Goal: Transaction & Acquisition: Purchase product/service

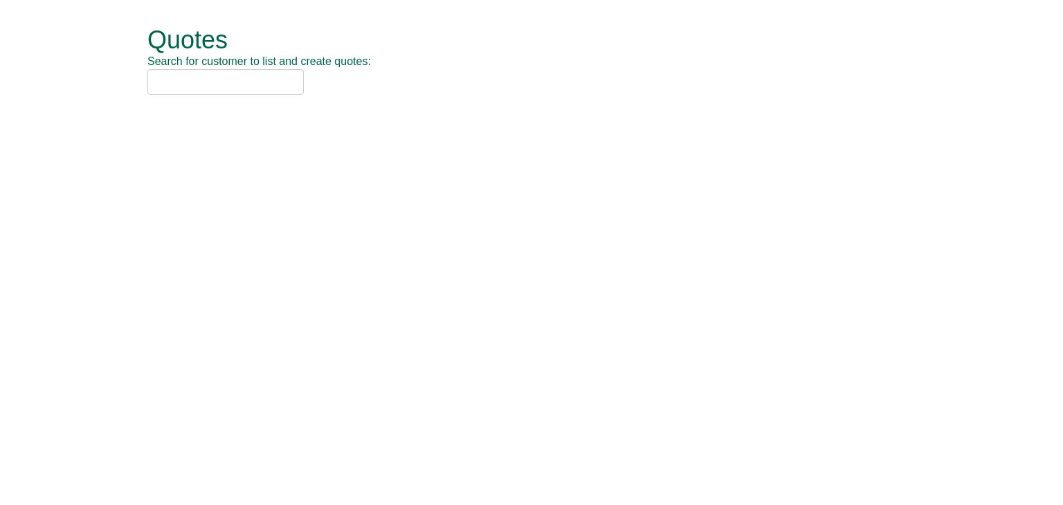
click at [244, 81] on input "text" at bounding box center [225, 82] width 156 height 26
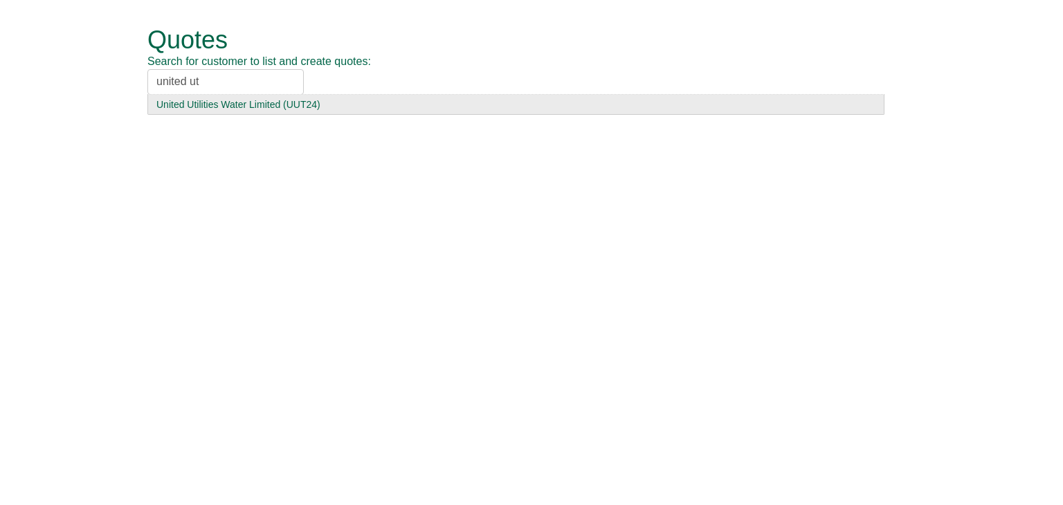
type input "united ut"
click at [244, 102] on div "United Utilities Water Limited (UUT24)" at bounding box center [515, 105] width 719 height 14
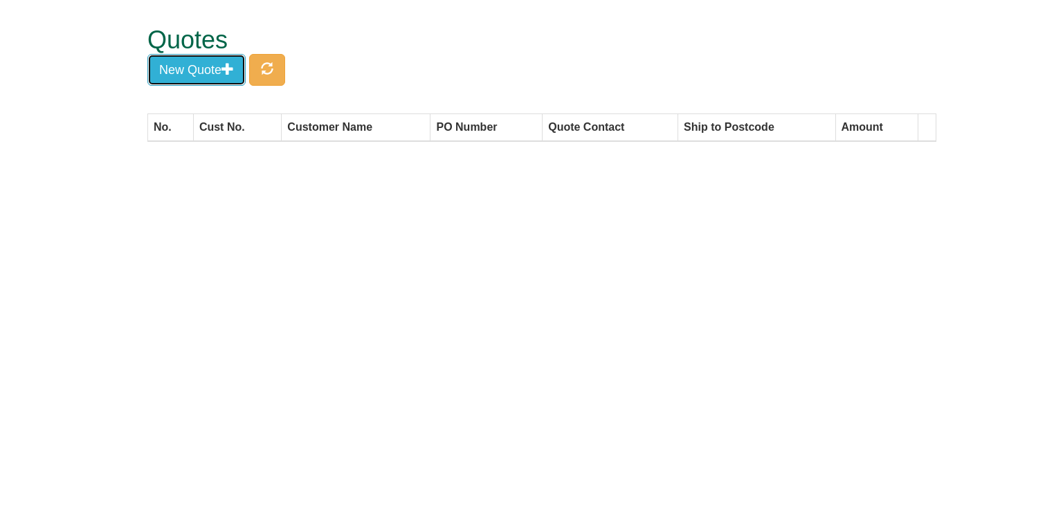
click at [182, 62] on button "New Quote" at bounding box center [196, 70] width 98 height 32
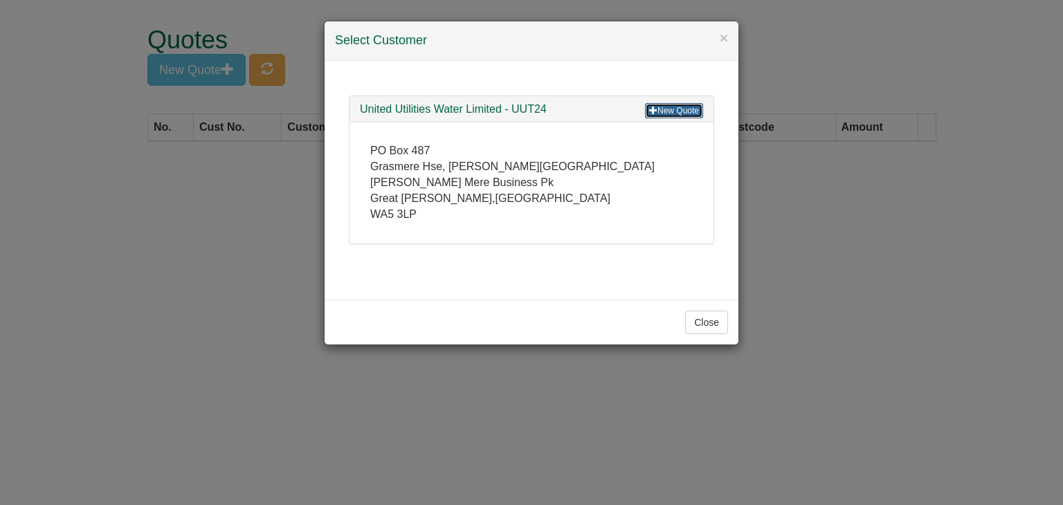
click at [679, 108] on link "New Quote" at bounding box center [674, 110] width 58 height 15
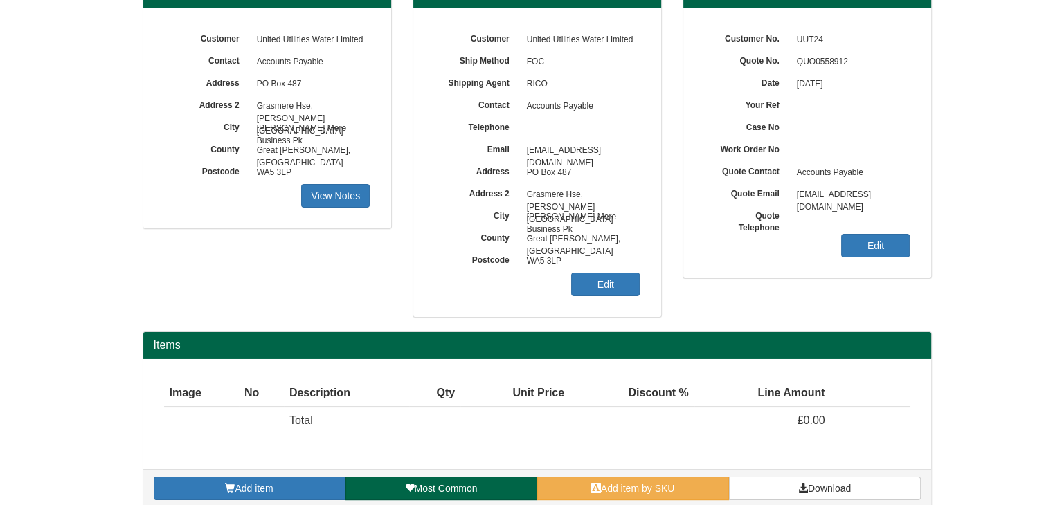
scroll to position [167, 0]
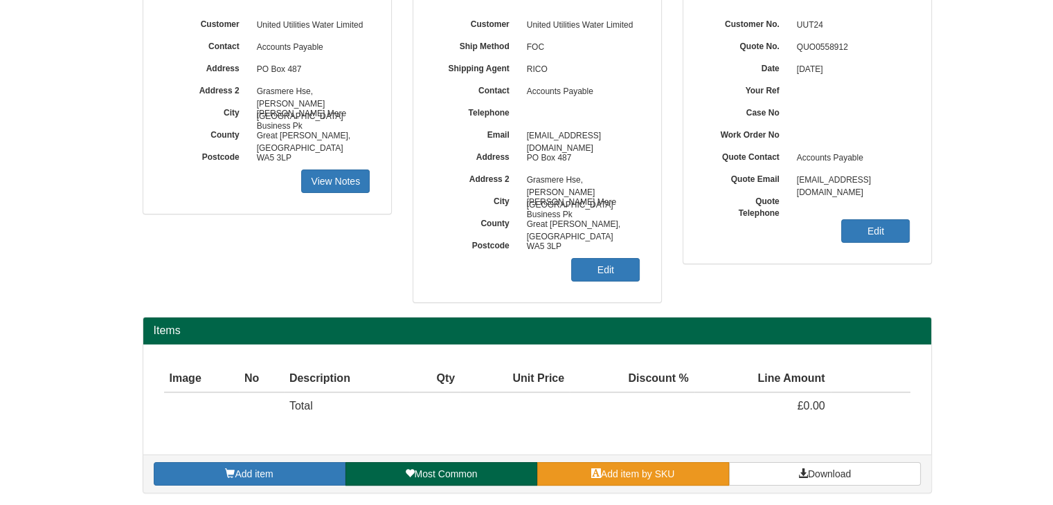
click at [585, 472] on link "Add item by SKU" at bounding box center [633, 474] width 192 height 24
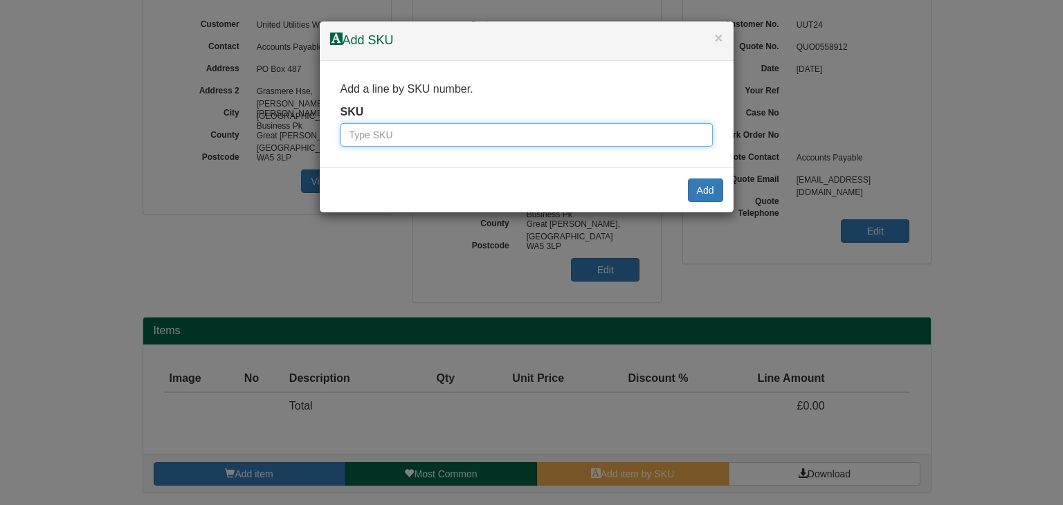
click at [464, 135] on input "text" at bounding box center [526, 135] width 372 height 24
paste input "100136299"
type input "100136299"
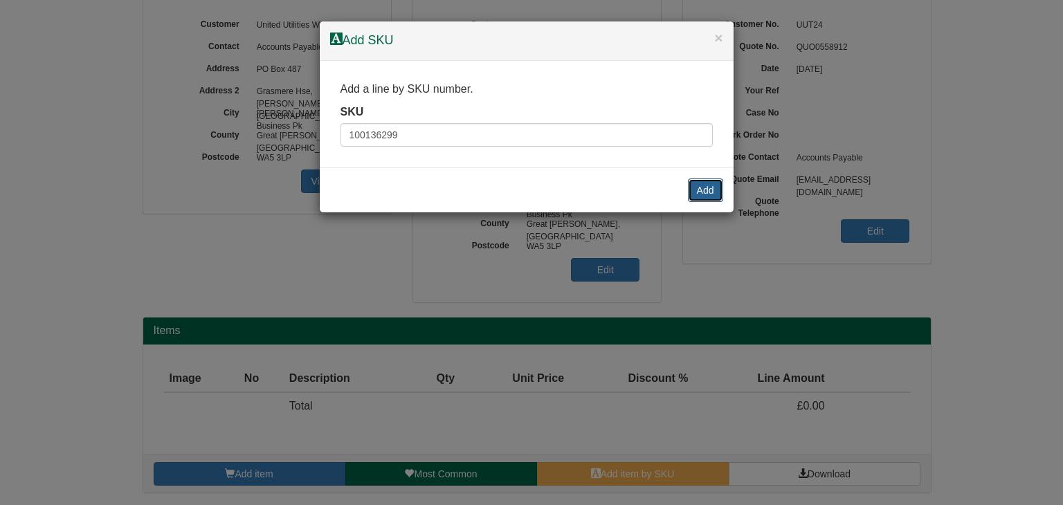
click at [692, 181] on button "Add" at bounding box center [705, 191] width 35 height 24
